Goal: Task Accomplishment & Management: Use online tool/utility

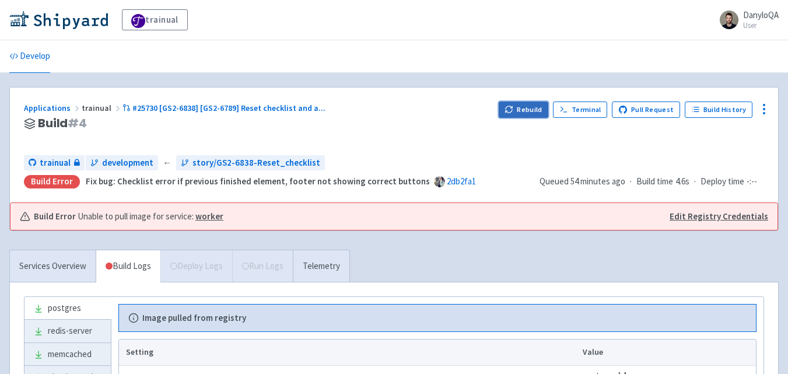
click at [521, 106] on button "Rebuild" at bounding box center [524, 110] width 50 height 16
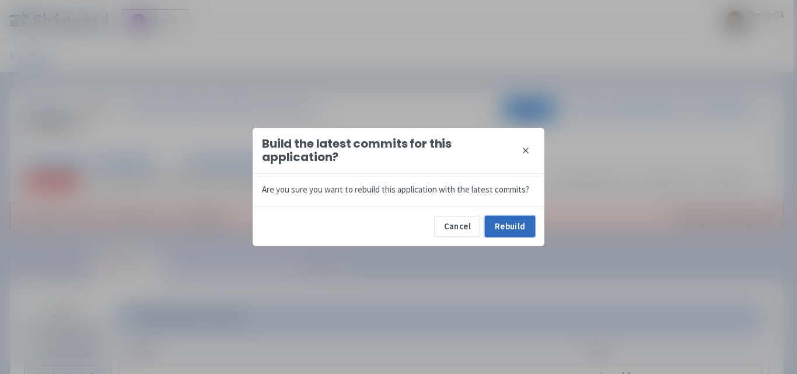
click at [523, 223] on button "Rebuild" at bounding box center [510, 226] width 50 height 21
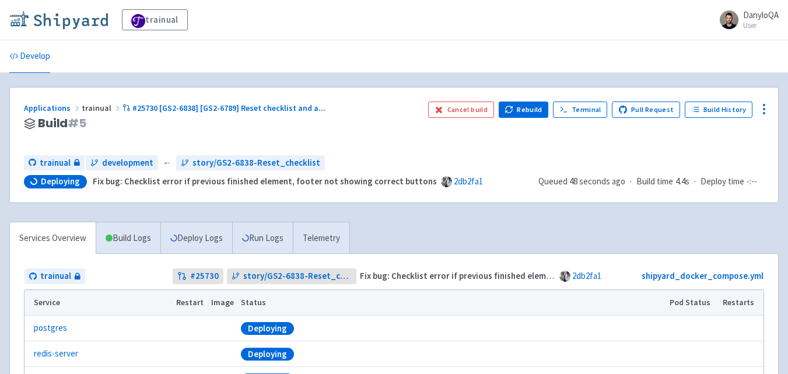
click at [62, 25] on img at bounding box center [58, 20] width 99 height 19
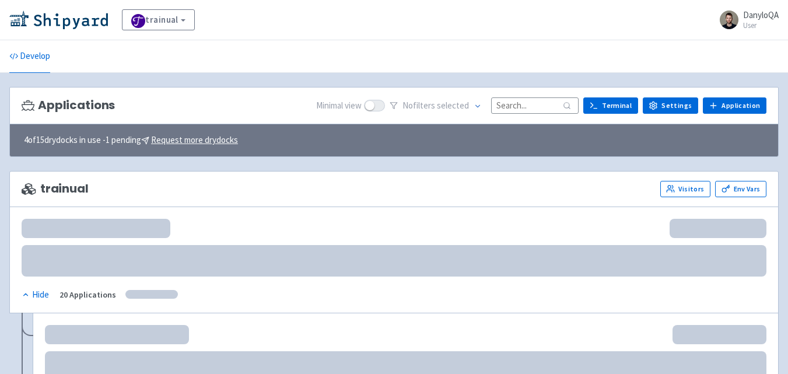
click at [513, 107] on input at bounding box center [535, 105] width 88 height 16
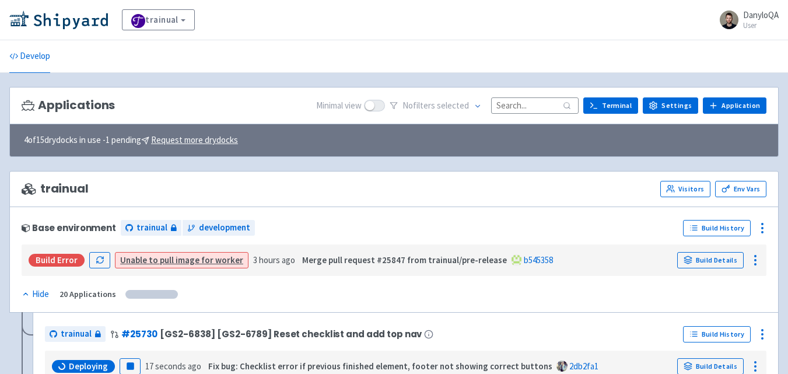
paste input "25682"
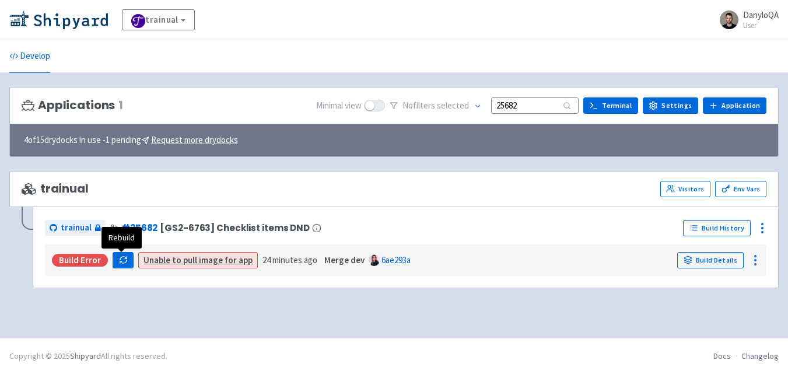
type input "25682"
click at [119, 259] on icon "button" at bounding box center [123, 260] width 9 height 9
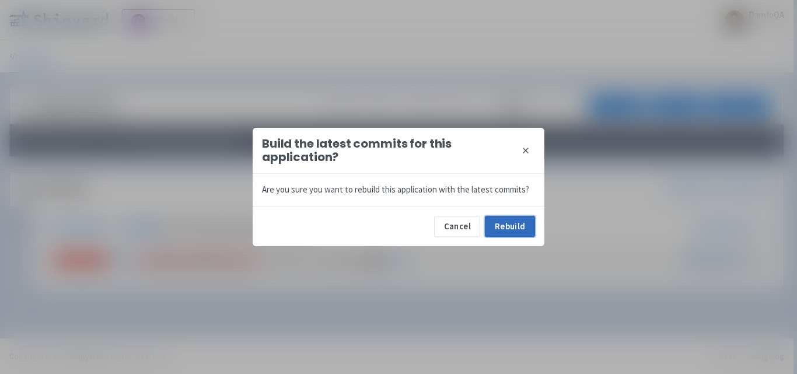
click at [507, 231] on button "Rebuild" at bounding box center [510, 226] width 50 height 21
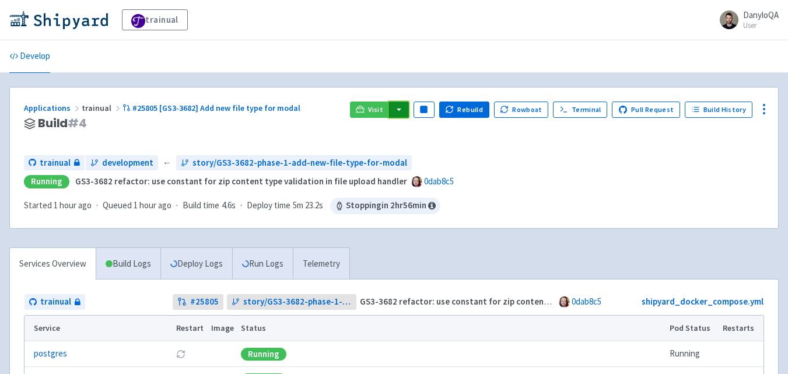
click at [406, 107] on button "button" at bounding box center [399, 110] width 20 height 16
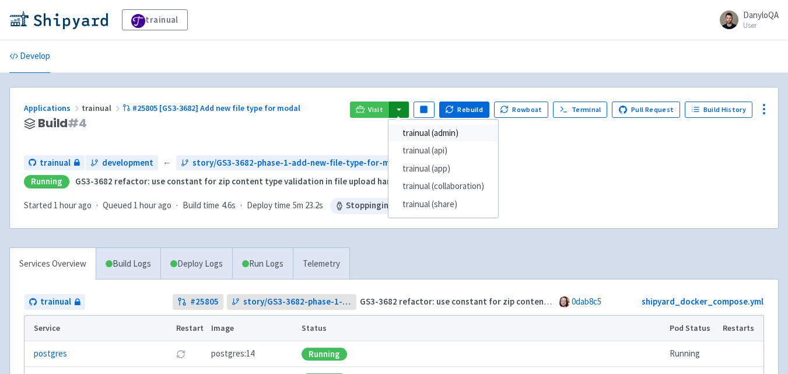
click at [446, 135] on link "trainual (admin)" at bounding box center [444, 133] width 110 height 18
